Goal: Transaction & Acquisition: Purchase product/service

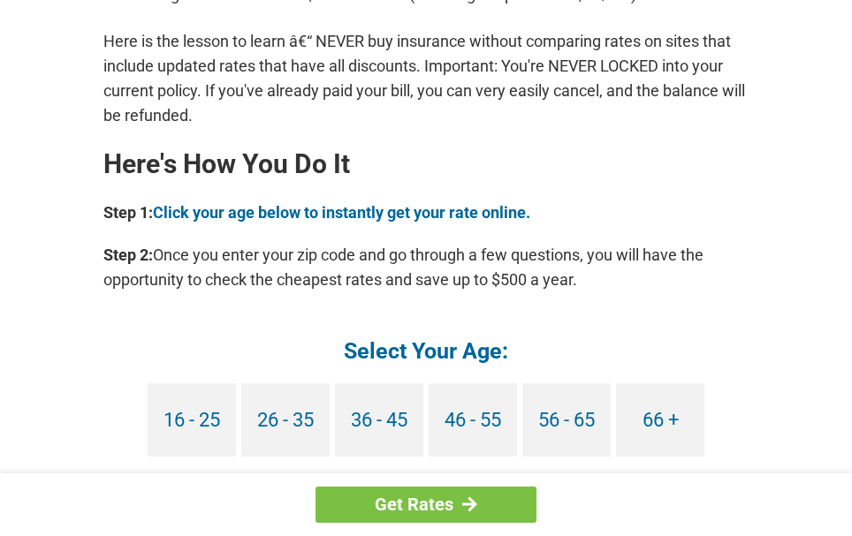
scroll to position [1679, 0]
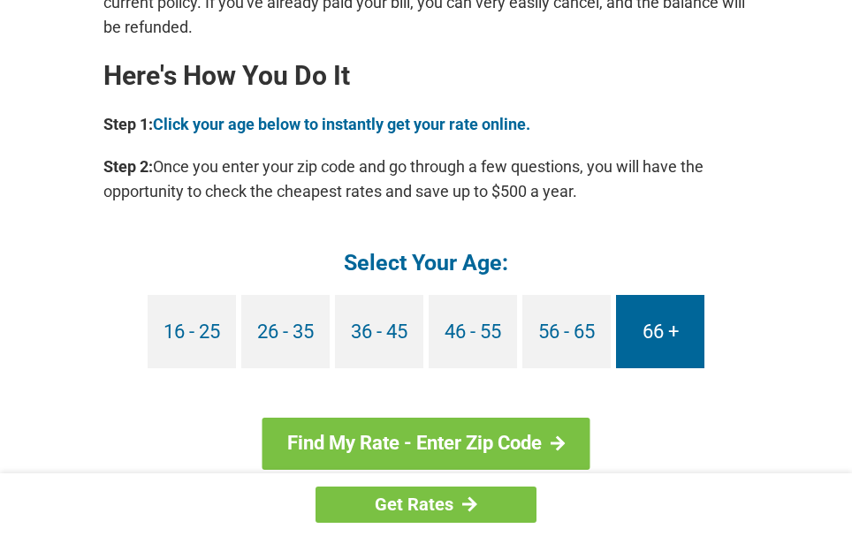
click at [654, 308] on link "66 +" at bounding box center [660, 331] width 88 height 73
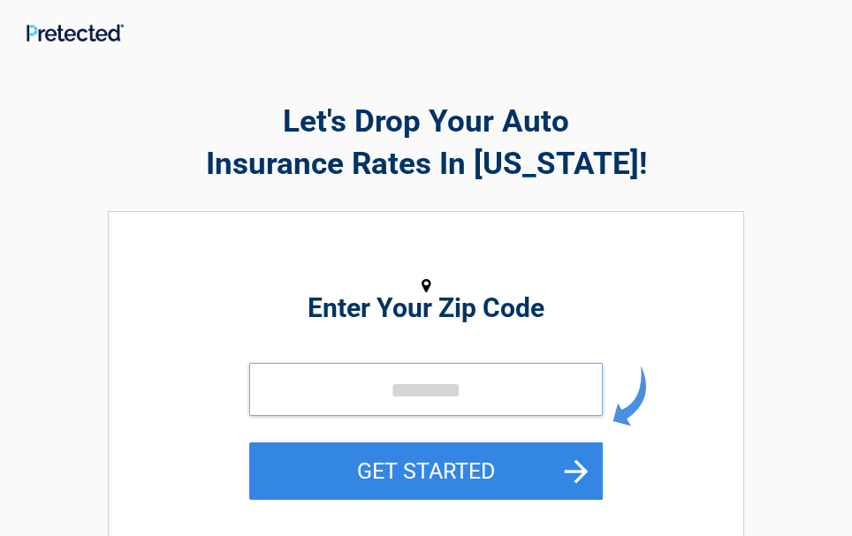
click at [413, 391] on input "tel" at bounding box center [426, 389] width 354 height 53
type input "*****"
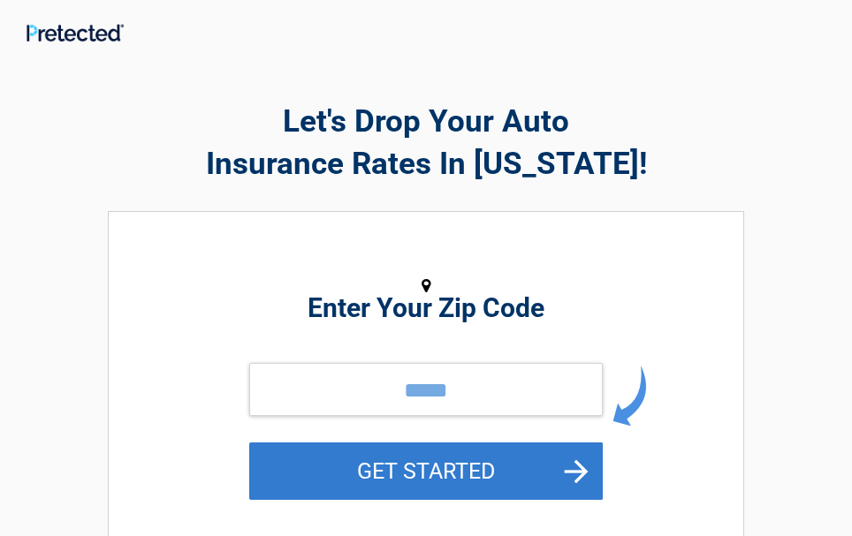
click at [391, 474] on button "GET STARTED" at bounding box center [426, 471] width 354 height 57
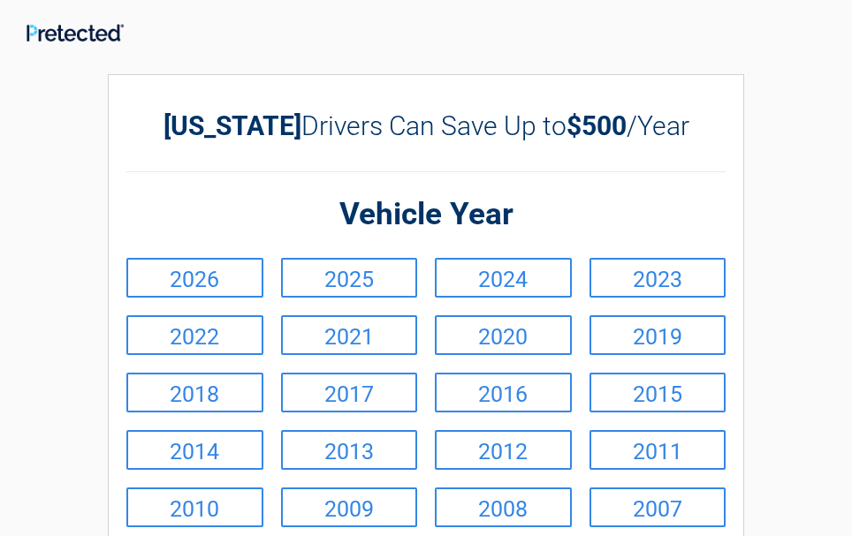
scroll to position [88, 0]
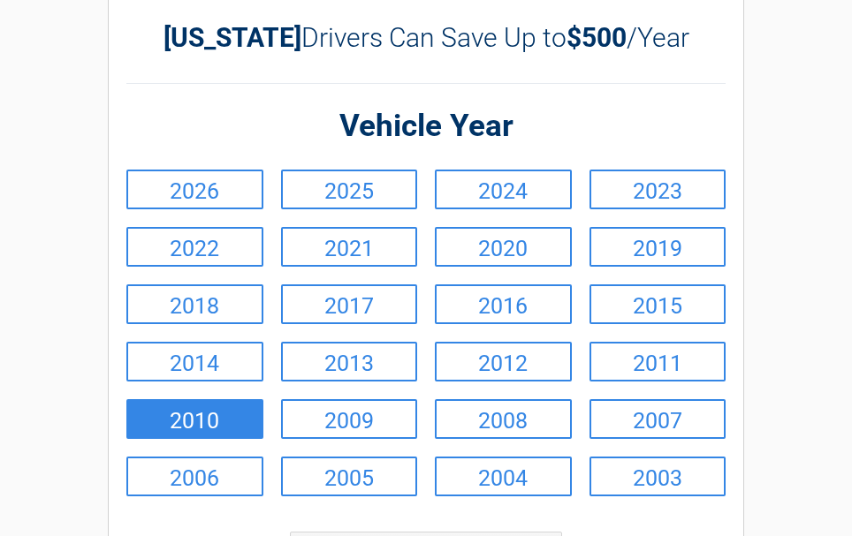
click at [231, 430] on link "2010" at bounding box center [194, 419] width 137 height 40
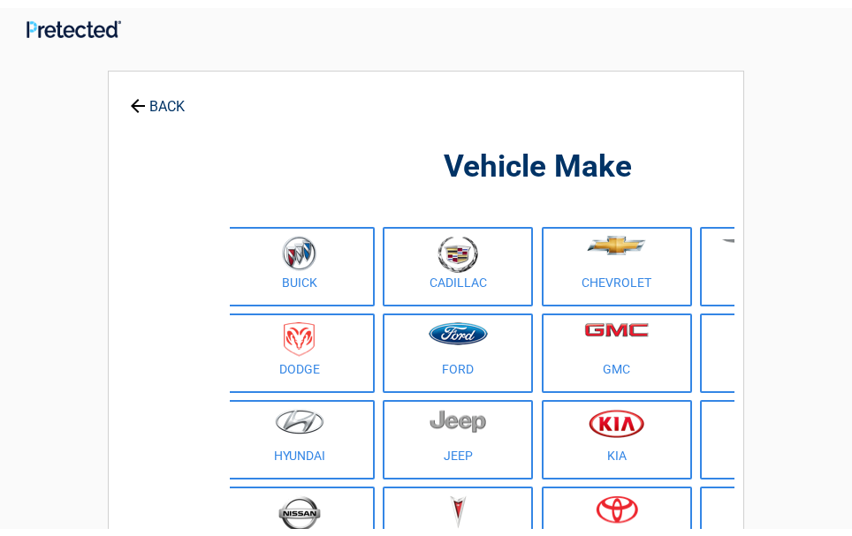
scroll to position [0, 0]
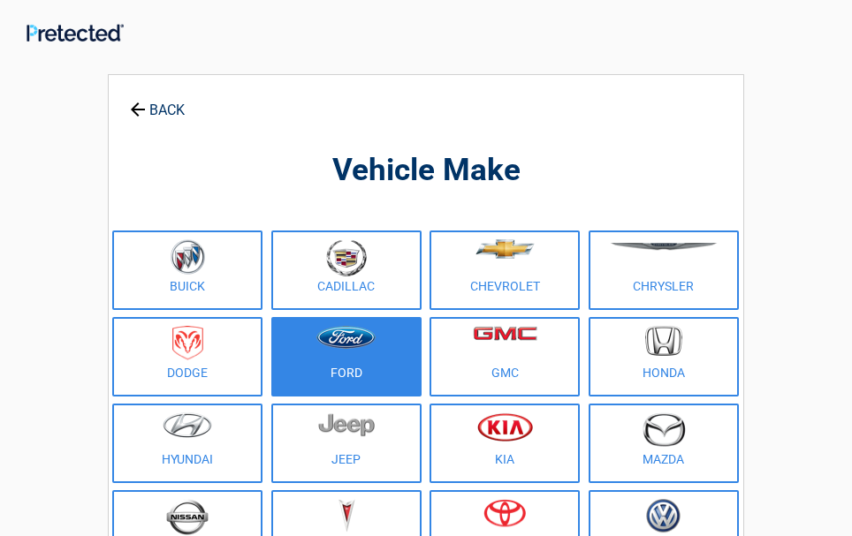
click at [351, 346] on img at bounding box center [345, 337] width 59 height 23
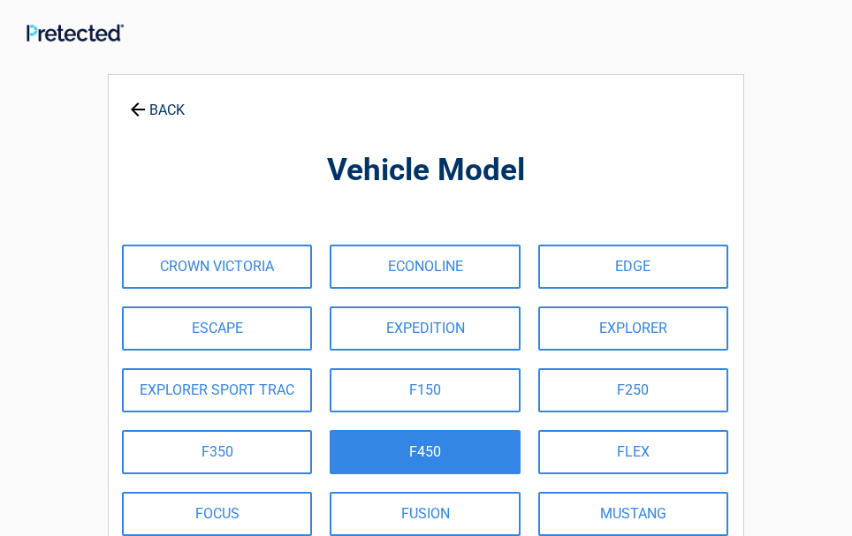
scroll to position [88, 0]
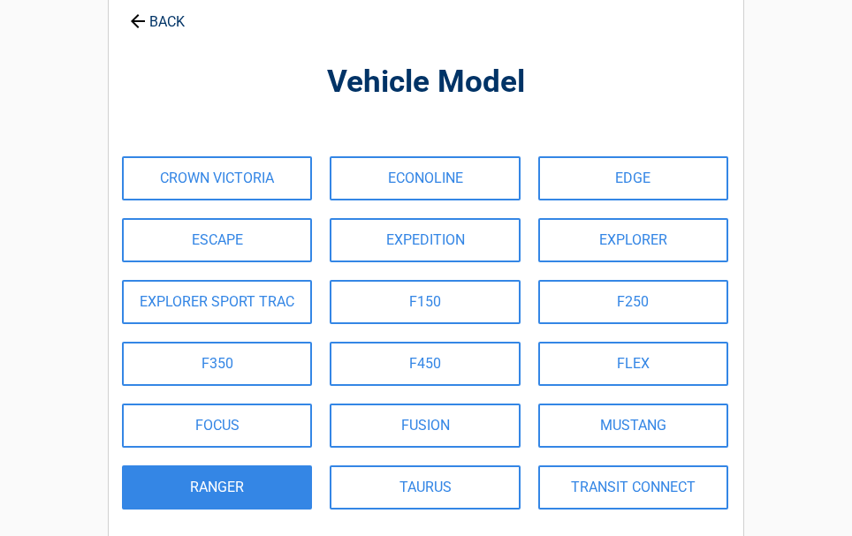
click at [248, 491] on link "RANGER" at bounding box center [217, 488] width 190 height 44
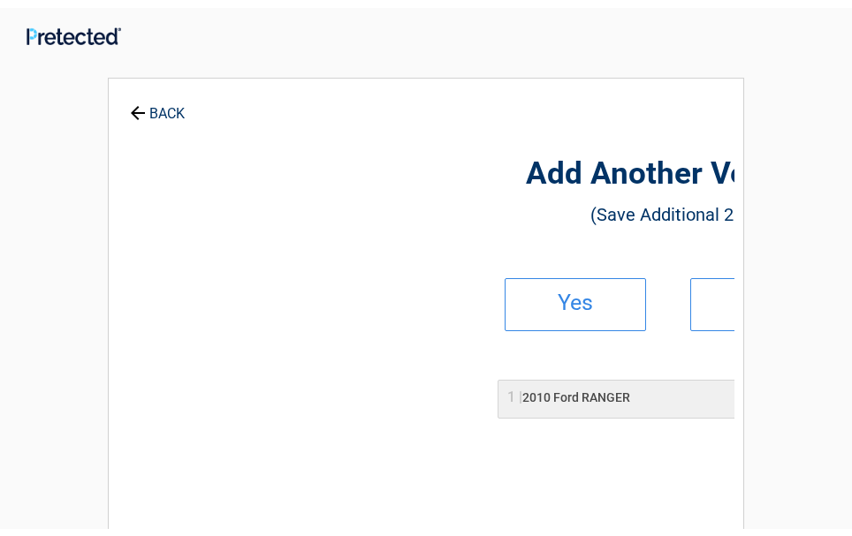
scroll to position [0, 0]
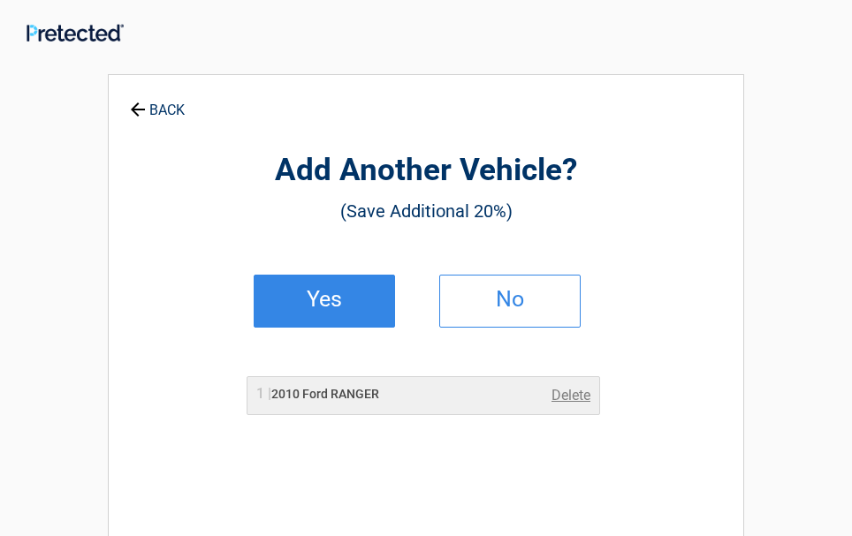
click at [329, 306] on h2 "Yes" at bounding box center [324, 299] width 104 height 12
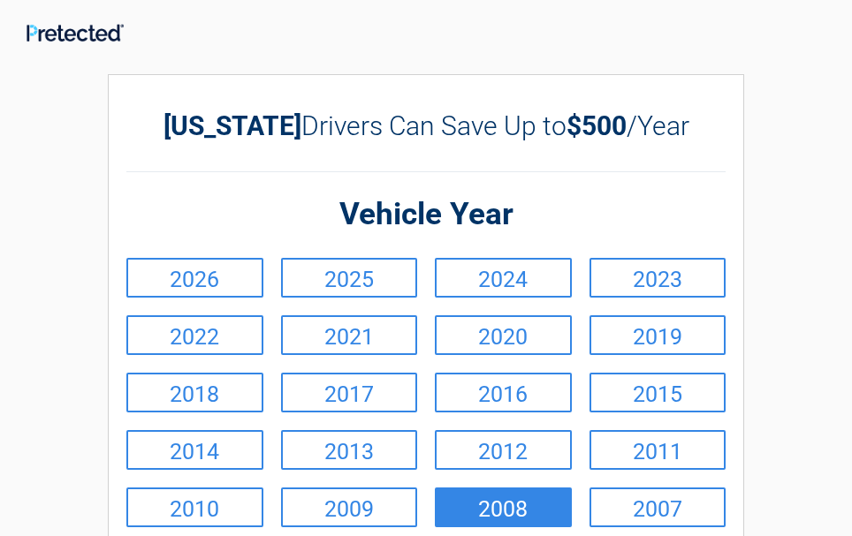
click at [519, 512] on link "2008" at bounding box center [503, 508] width 137 height 40
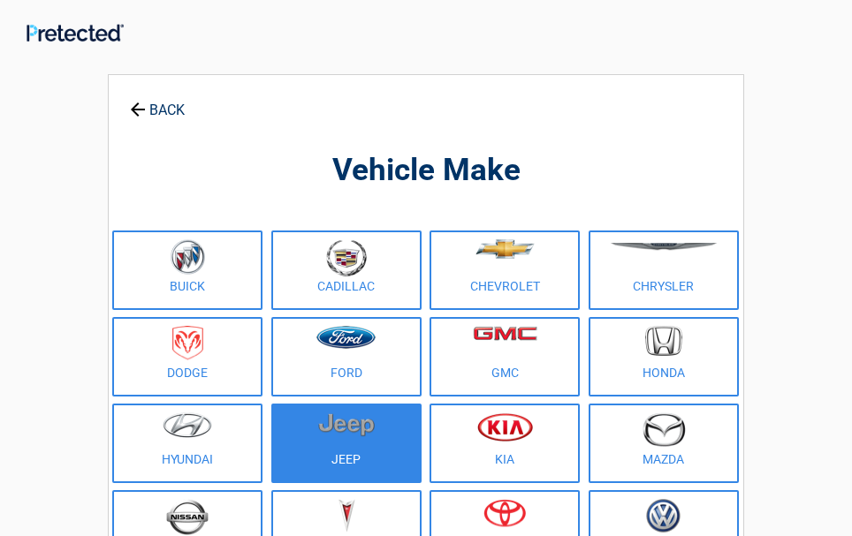
click at [345, 458] on link "Jeep" at bounding box center [346, 444] width 150 height 80
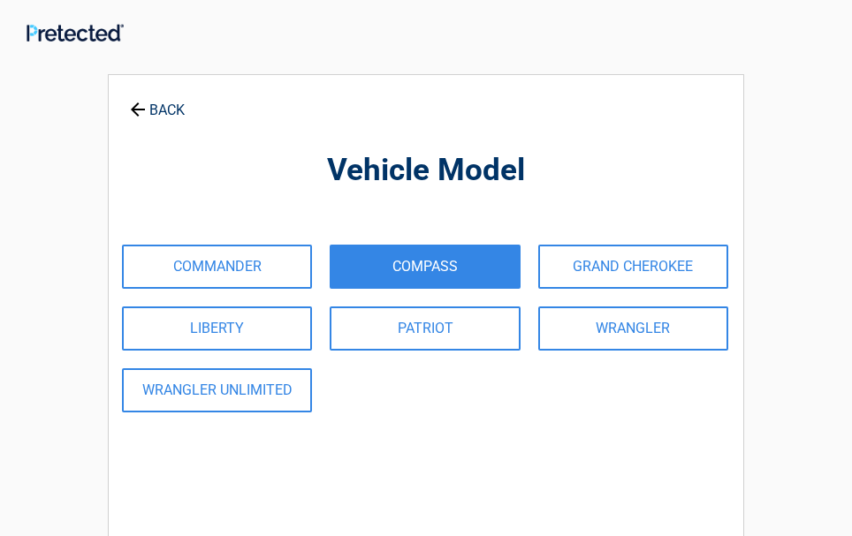
click at [408, 269] on link "COMPASS" at bounding box center [425, 267] width 190 height 44
